Goal: Navigation & Orientation: Find specific page/section

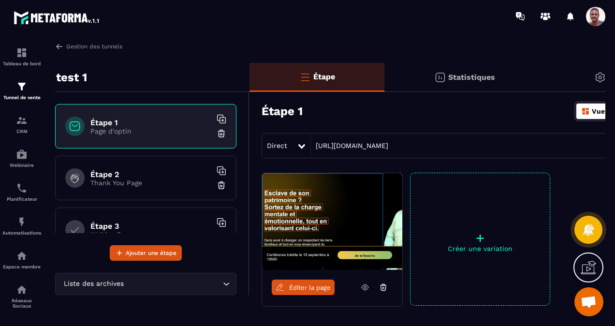
click at [46, 16] on img at bounding box center [57, 17] width 87 height 17
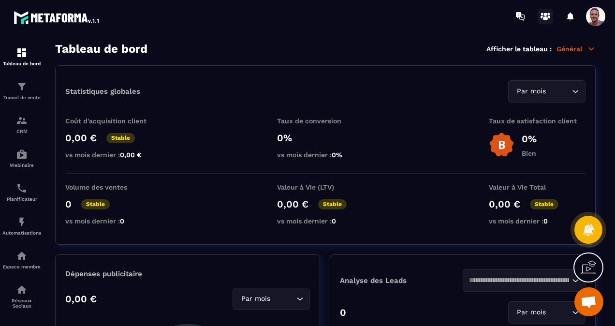
click at [547, 19] on icon at bounding box center [545, 18] width 5 height 4
click at [22, 98] on p "Tunnel de vente" at bounding box center [21, 97] width 39 height 5
click at [21, 153] on img at bounding box center [22, 154] width 12 height 12
click at [22, 81] on img at bounding box center [22, 87] width 12 height 12
click at [25, 91] on img at bounding box center [22, 87] width 12 height 12
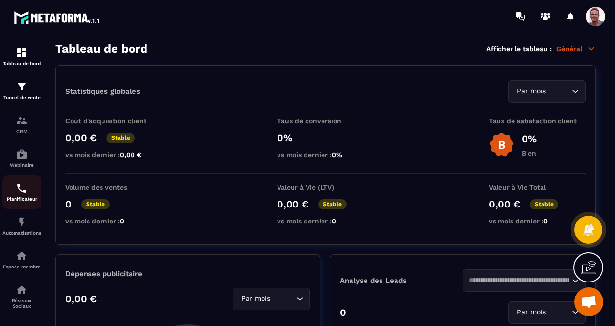
click at [23, 191] on img at bounding box center [22, 188] width 12 height 12
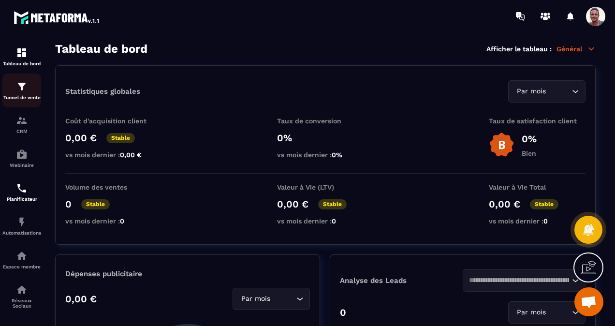
drag, startPoint x: 25, startPoint y: 83, endPoint x: 24, endPoint y: 78, distance: 4.9
click at [25, 83] on img at bounding box center [22, 87] width 12 height 12
